Goal: Obtain resource: Obtain resource

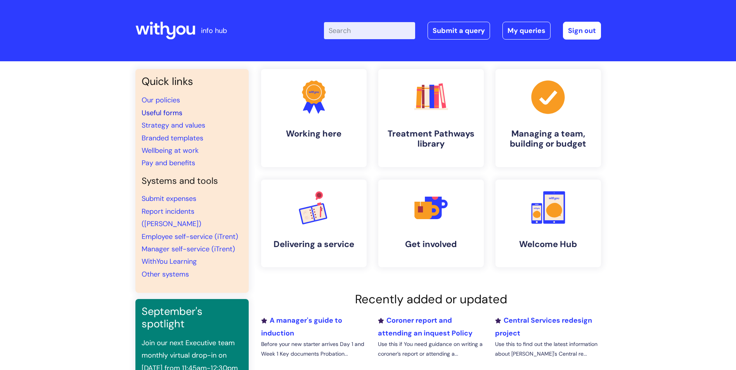
click at [167, 111] on link "Useful forms" at bounding box center [162, 112] width 41 height 9
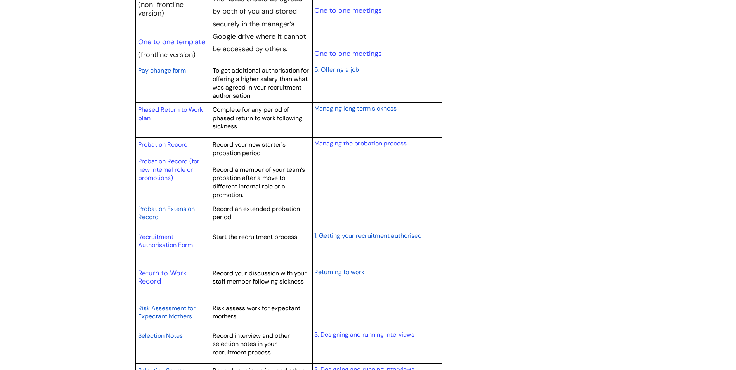
scroll to position [1009, 0]
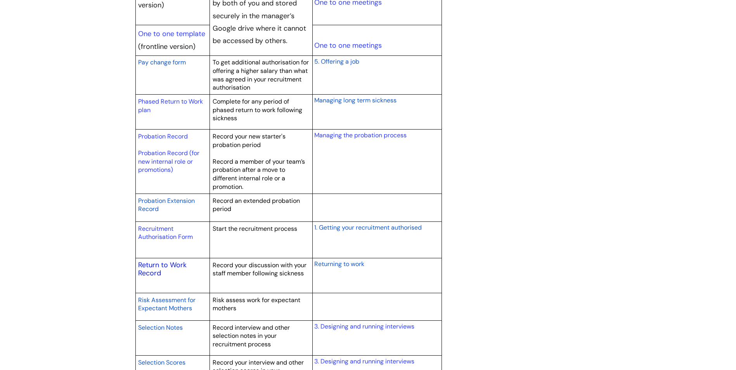
click at [177, 263] on link "Return to Work Record" at bounding box center [162, 270] width 49 height 18
